Goal: Task Accomplishment & Management: Use online tool/utility

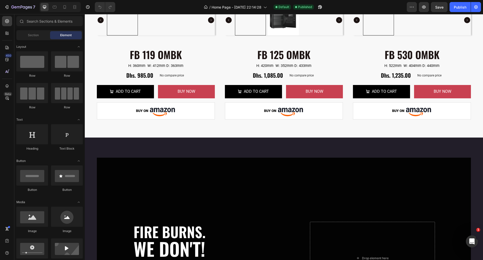
scroll to position [689, 0]
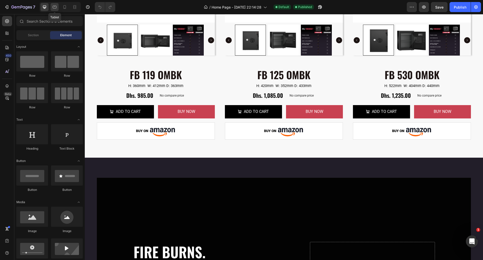
click at [54, 7] on icon at bounding box center [54, 7] width 5 height 5
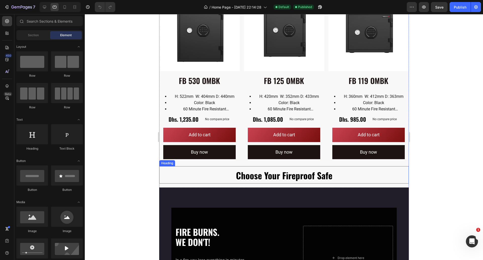
scroll to position [584, 0]
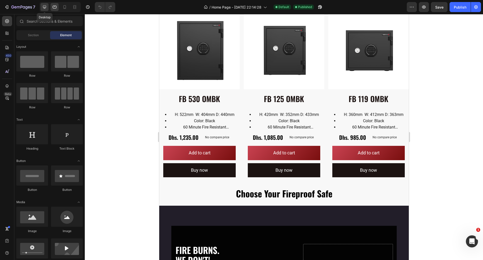
click at [43, 7] on icon at bounding box center [44, 7] width 3 height 3
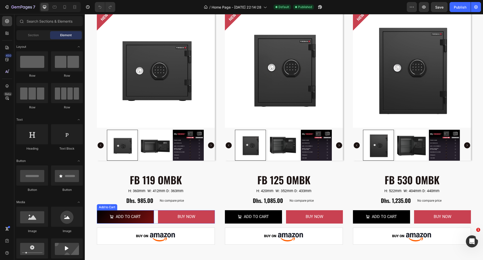
click at [150, 217] on button "ADD TO CART" at bounding box center [125, 216] width 57 height 13
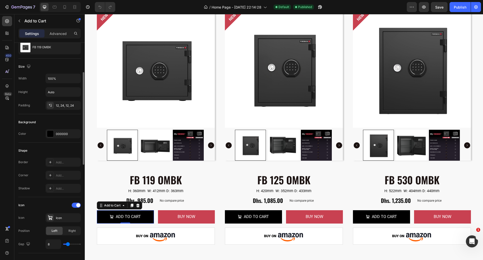
scroll to position [63, 0]
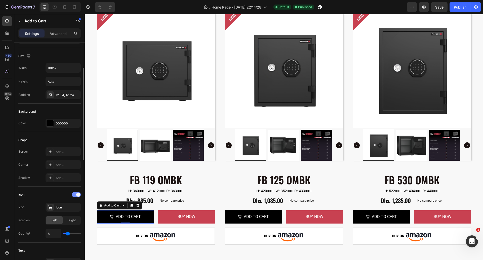
click at [77, 195] on span at bounding box center [78, 195] width 4 height 4
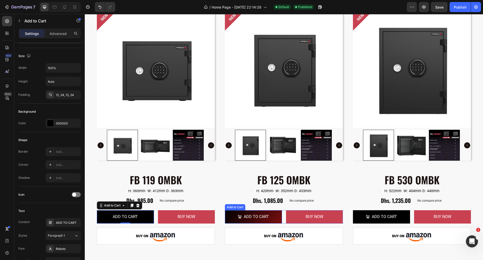
click at [232, 215] on button "ADD TO CART" at bounding box center [253, 216] width 57 height 13
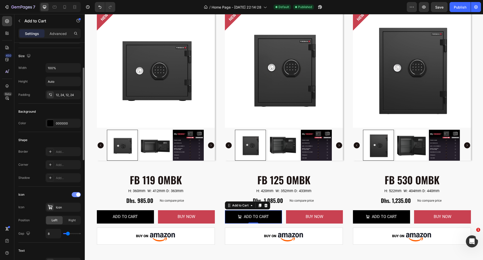
click at [77, 196] on span at bounding box center [78, 195] width 4 height 4
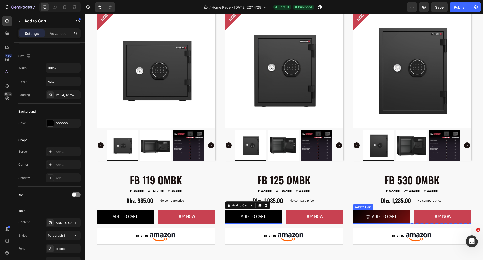
click at [359, 215] on button "ADD TO CART" at bounding box center [381, 216] width 57 height 13
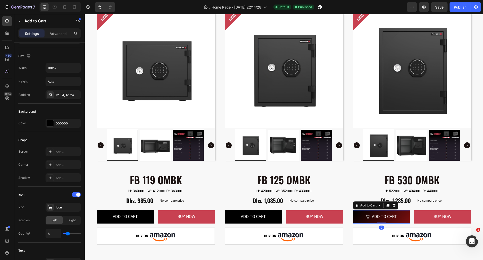
click at [359, 215] on button "ADD TO CART" at bounding box center [381, 216] width 57 height 13
click at [74, 195] on div at bounding box center [76, 194] width 9 height 5
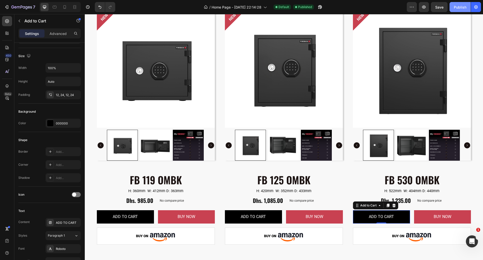
click at [461, 8] on div "Publish" at bounding box center [459, 7] width 13 height 5
click at [64, 7] on icon at bounding box center [64, 7] width 5 height 5
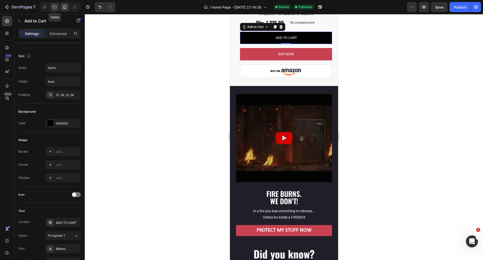
click at [55, 8] on icon at bounding box center [55, 7] width 4 height 3
type input "16"
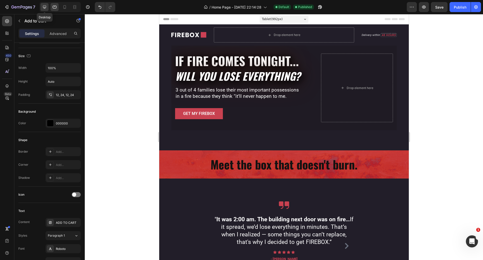
click at [44, 6] on icon at bounding box center [44, 7] width 5 height 5
